Goal: Transaction & Acquisition: Purchase product/service

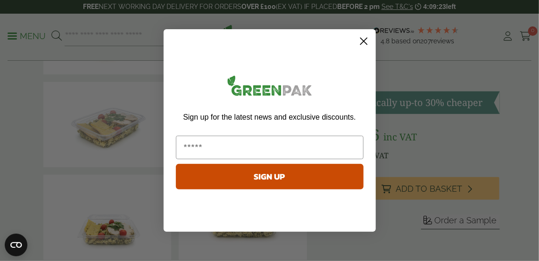
scroll to position [121, 0]
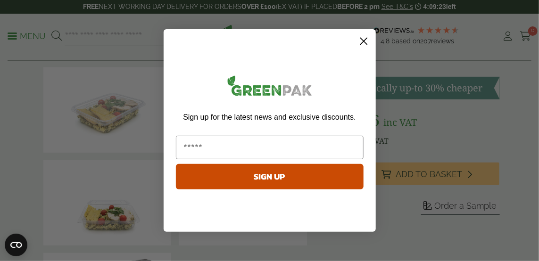
click at [235, 114] on span "Sign up for the latest news and exclusive discounts." at bounding box center [269, 117] width 173 height 8
click at [367, 43] on circle "Close dialog" at bounding box center [364, 42] width 16 height 16
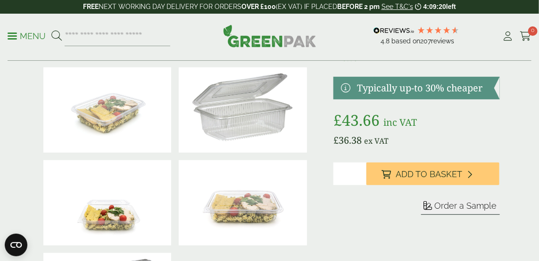
click at [233, 114] on img at bounding box center [243, 109] width 128 height 85
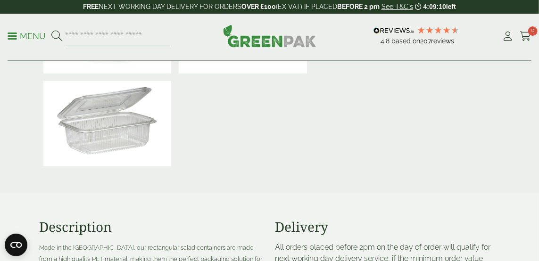
scroll to position [294, 0]
click at [472, 6] on icon at bounding box center [469, 2] width 5 height 8
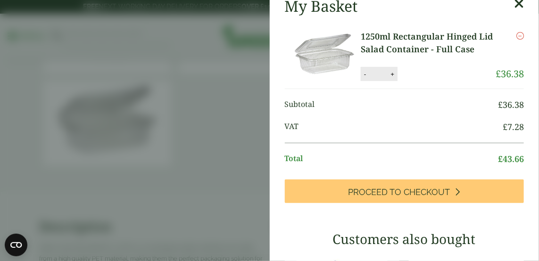
scroll to position [0, 0]
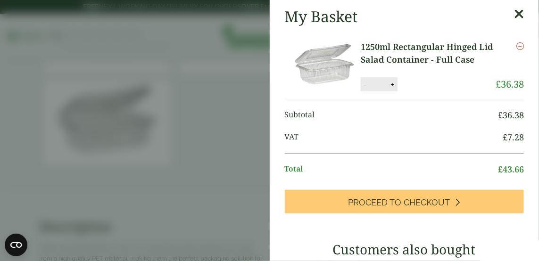
click at [514, 15] on icon at bounding box center [519, 14] width 10 height 13
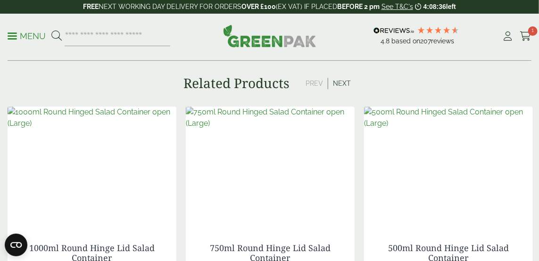
scroll to position [794, 0]
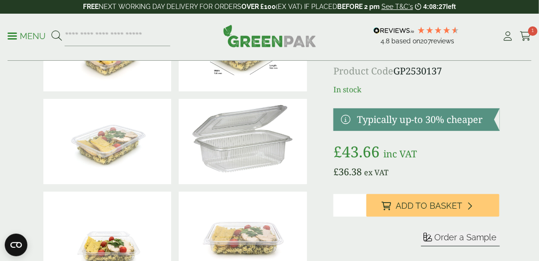
scroll to position [0, 0]
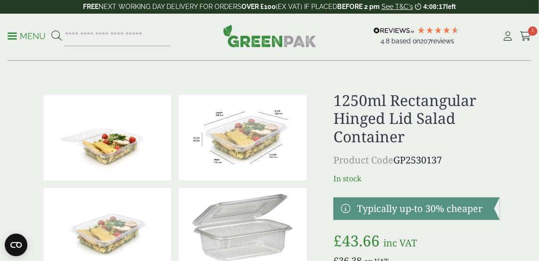
click at [531, 41] on icon at bounding box center [526, 36] width 12 height 9
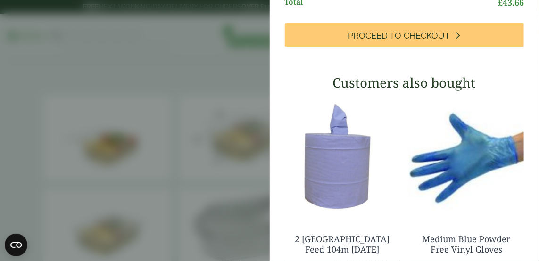
scroll to position [168, 0]
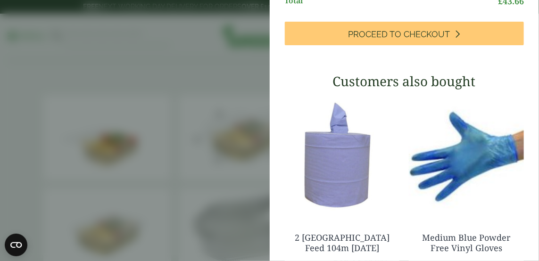
click at [461, 38] on icon at bounding box center [457, 34] width 5 height 8
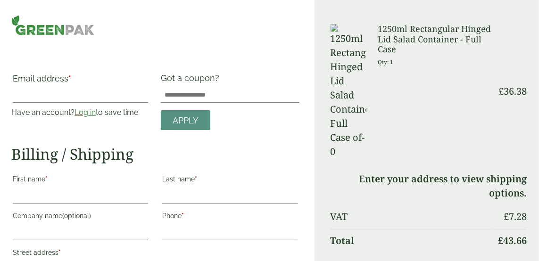
click at [418, 55] on h3 "1250ml Rectangular Hinged Lid Salad Container - Full Case" at bounding box center [435, 39] width 114 height 31
